Goal: Task Accomplishment & Management: Manage account settings

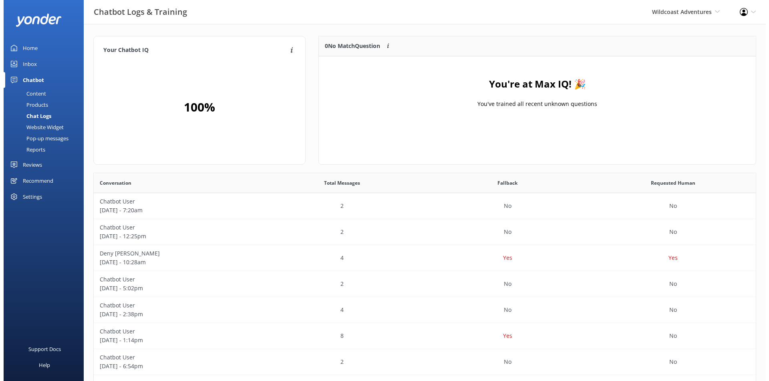
scroll to position [93, 430]
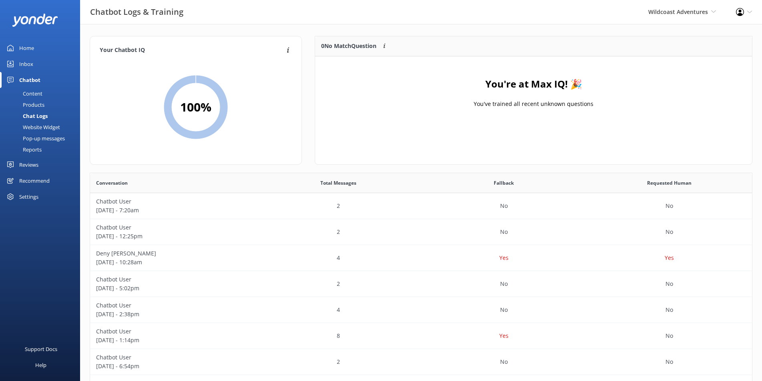
click at [26, 46] on div "Home" at bounding box center [26, 48] width 15 height 16
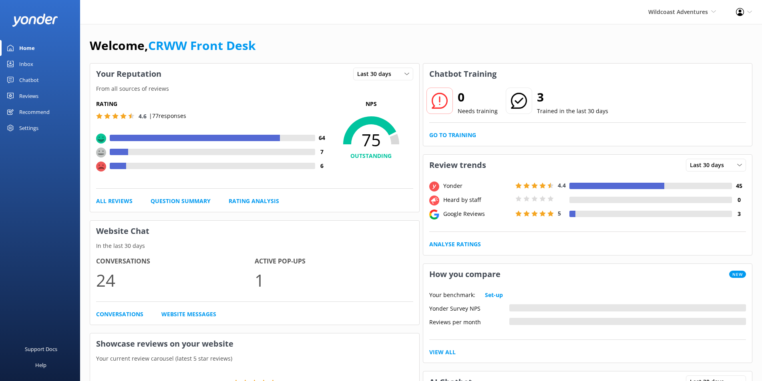
click at [33, 62] on link "Inbox" at bounding box center [40, 64] width 80 height 16
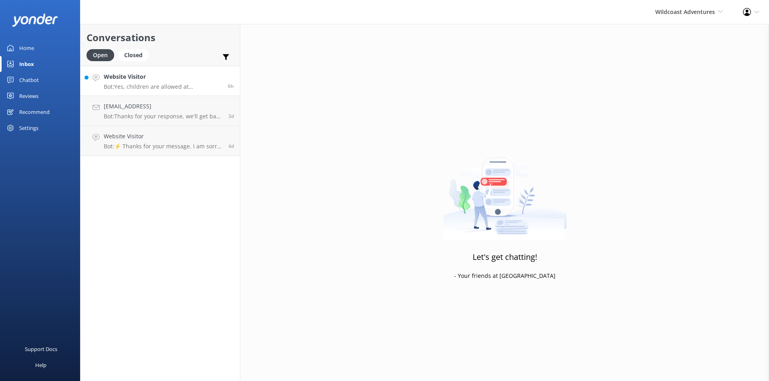
click at [164, 92] on link "Website Visitor Bot: Yes, children are allowed at Orca Camp. The minimum age re…" at bounding box center [159, 81] width 159 height 30
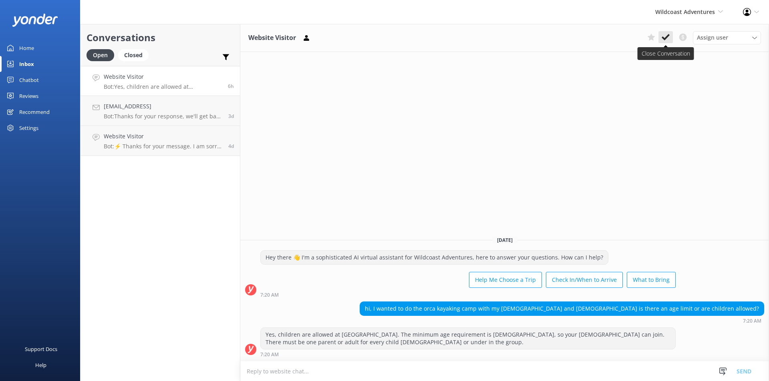
click at [662, 35] on icon at bounding box center [665, 37] width 8 height 8
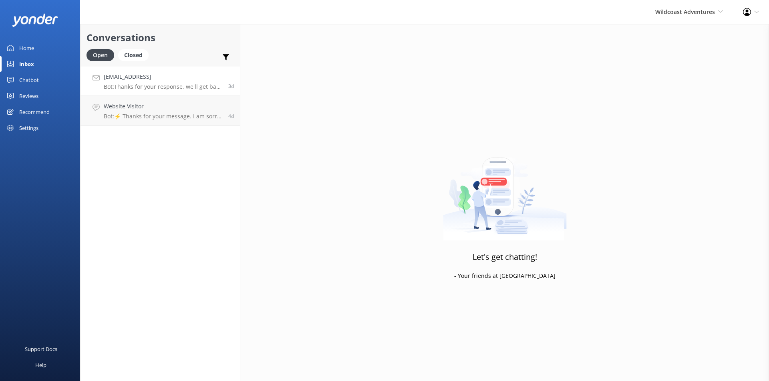
click at [150, 75] on h4 "Denyfran@live.fom" at bounding box center [163, 76] width 118 height 9
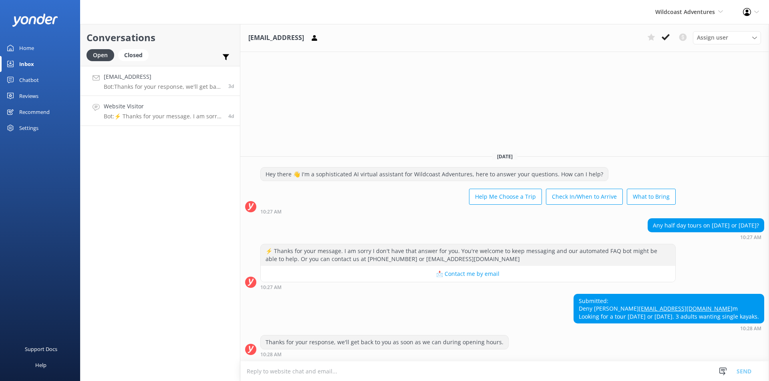
click at [178, 106] on h4 "Website Visitor" at bounding box center [163, 106] width 118 height 9
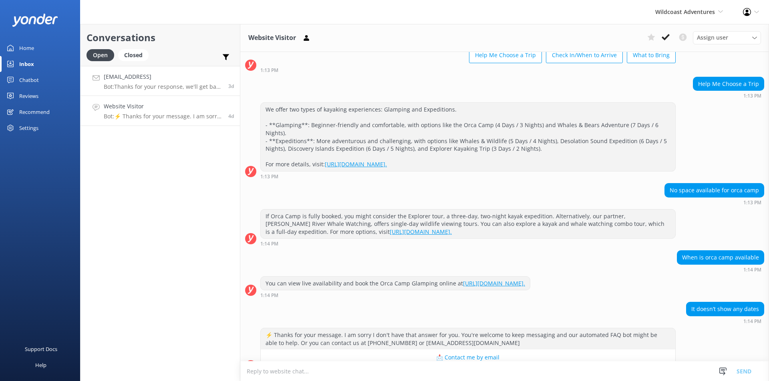
scroll to position [72, 0]
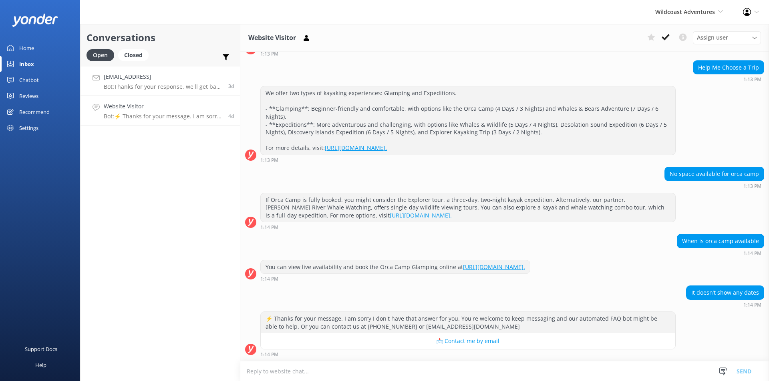
click at [185, 79] on h4 "Denyfran@live.fom" at bounding box center [163, 76] width 118 height 9
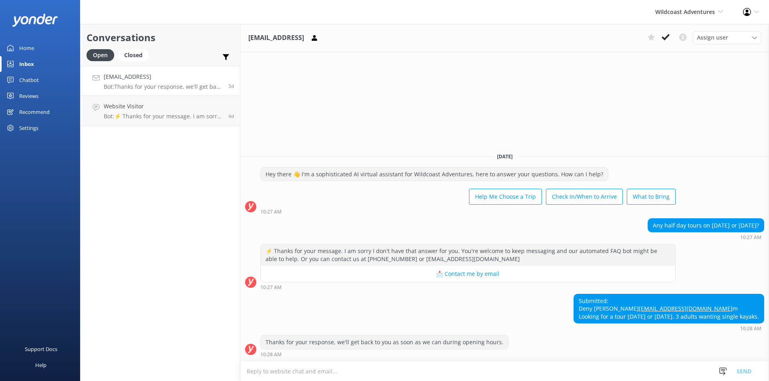
click at [683, 17] on div "Wildcoast Adventures Wildcoast Adventures Campbell River Whale Watching" at bounding box center [689, 12] width 88 height 24
click at [686, 60] on link "[PERSON_NAME] River Whale Watching" at bounding box center [693, 57] width 80 height 26
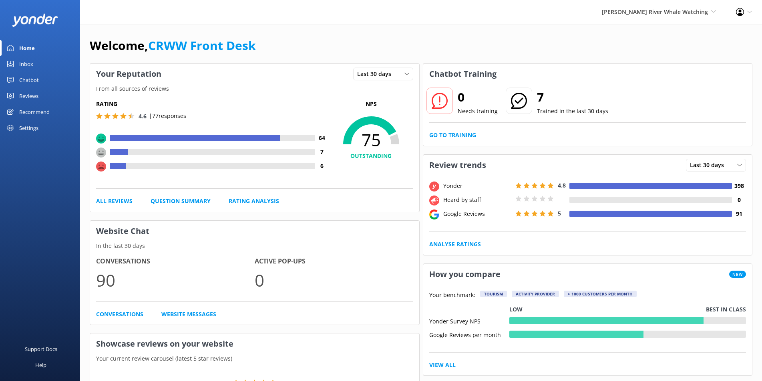
click at [34, 64] on link "Inbox" at bounding box center [40, 64] width 80 height 16
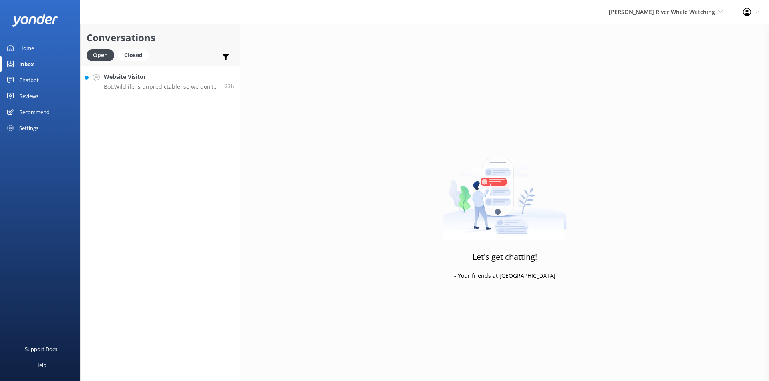
click at [142, 80] on h4 "Website Visitor" at bounding box center [161, 76] width 115 height 9
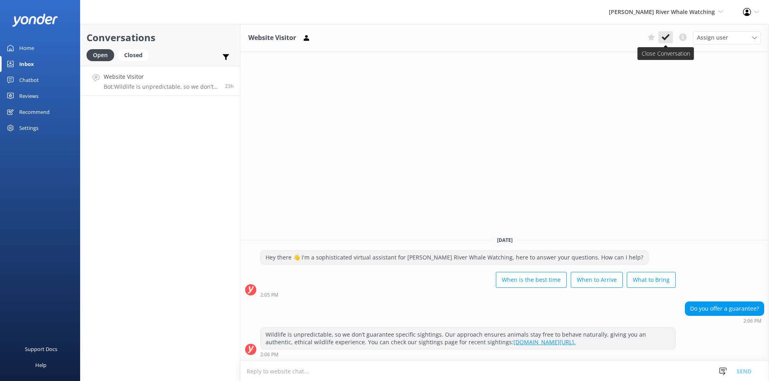
click at [664, 37] on icon at bounding box center [665, 37] width 8 height 8
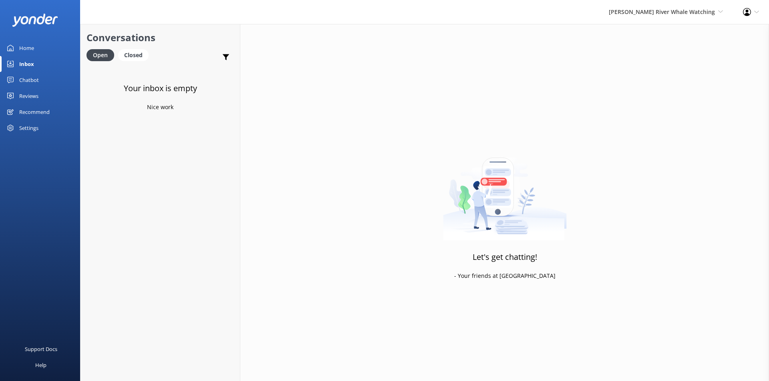
click at [34, 95] on div "Reviews" at bounding box center [28, 96] width 19 height 16
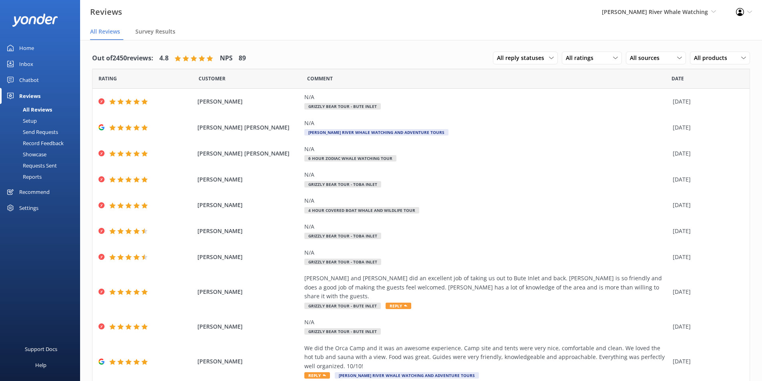
click at [23, 46] on div "Home" at bounding box center [26, 48] width 15 height 16
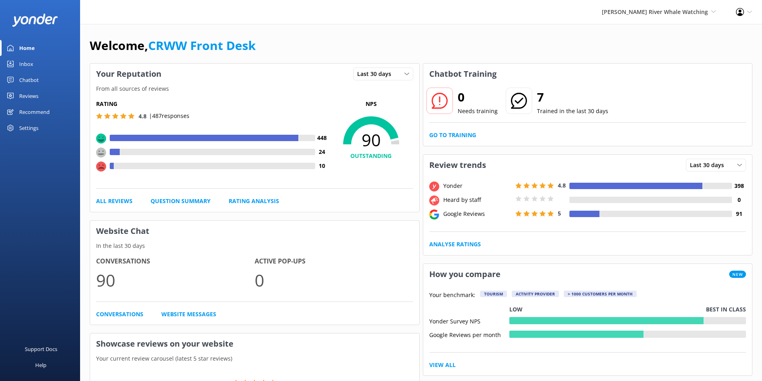
click at [31, 61] on div "Inbox" at bounding box center [26, 64] width 14 height 16
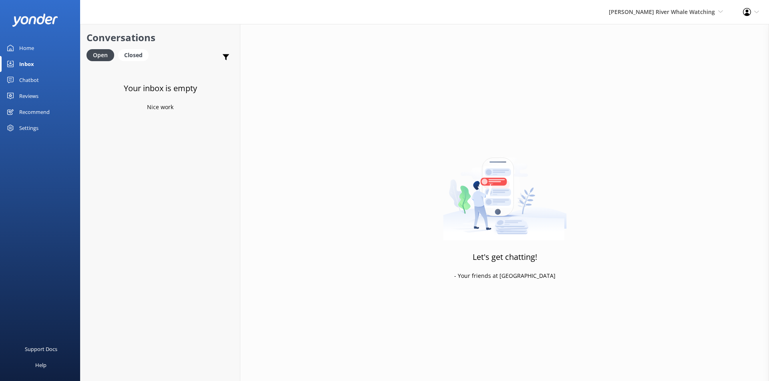
click at [36, 50] on link "Home" at bounding box center [40, 48] width 80 height 16
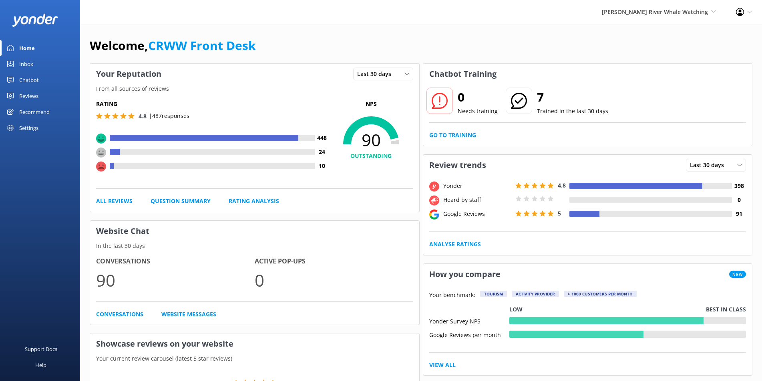
click at [31, 100] on div "Reviews" at bounding box center [28, 96] width 19 height 16
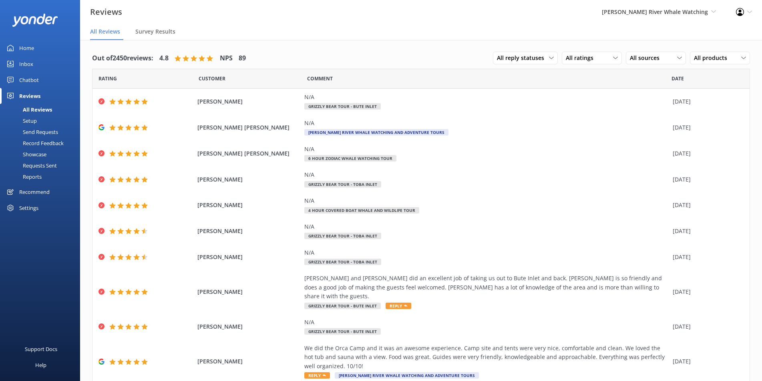
click at [21, 41] on div "Home" at bounding box center [26, 48] width 15 height 16
